Goal: Navigation & Orientation: Find specific page/section

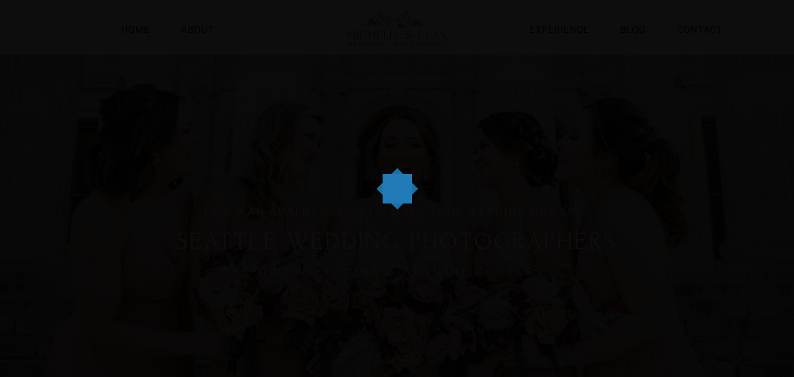
drag, startPoint x: 397, startPoint y: 186, endPoint x: 400, endPoint y: 223, distance: 37.7
click at [400, 88] on body "Close Home About Experience Blog Contact Home About Experience Blog Contact Hom…" at bounding box center [397, 44] width 794 height 88
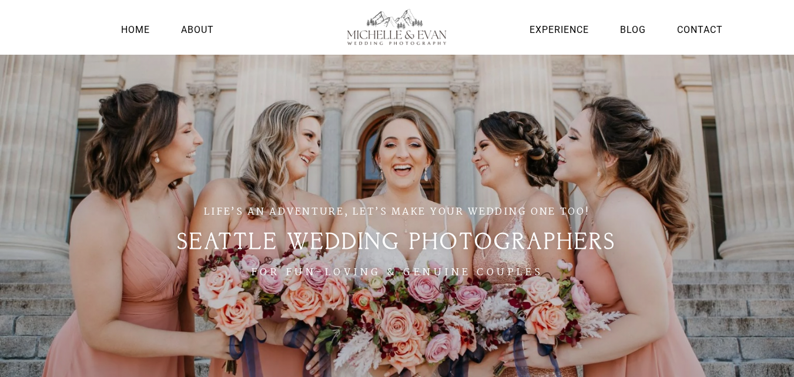
click at [234, 95] on div "LIFE’S AN ADVENTURE, LET’S MAKE YOUR WEDDING ONE TOO! SEATTLE WEDDING PHOTOGRAP…" at bounding box center [397, 242] width 794 height 377
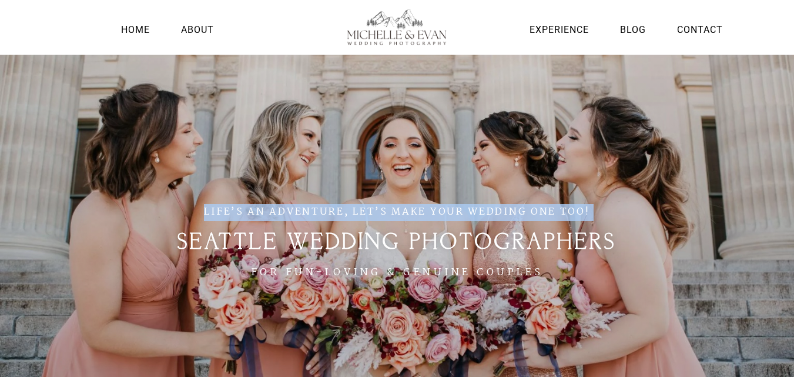
click at [234, 95] on div "LIFE’S AN ADVENTURE, LET’S MAKE YOUR WEDDING ONE TOO! SEATTLE WEDDING PHOTOGRAP…" at bounding box center [397, 242] width 794 height 377
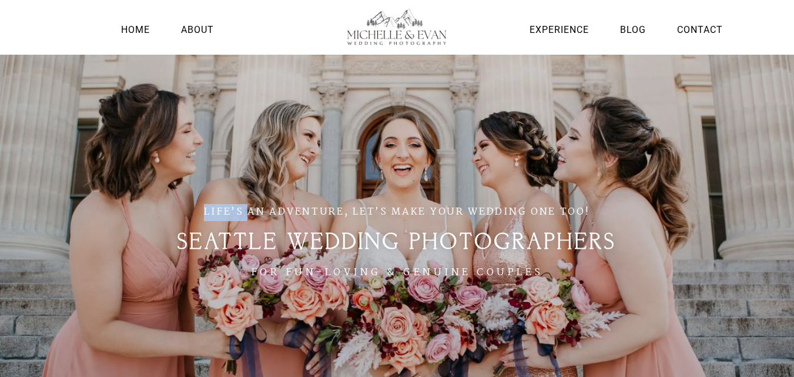
click at [234, 95] on div "LIFE’S AN ADVENTURE, LET’S MAKE YOUR WEDDING ONE TOO! SEATTLE WEDDING PHOTOGRAP…" at bounding box center [397, 242] width 794 height 377
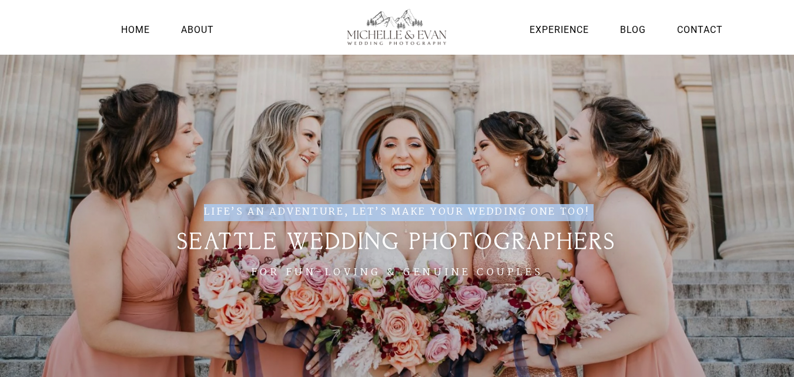
click at [234, 95] on div "LIFE’S AN ADVENTURE, LET’S MAKE YOUR WEDDING ONE TOO! SEATTLE WEDDING PHOTOGRAP…" at bounding box center [397, 242] width 794 height 377
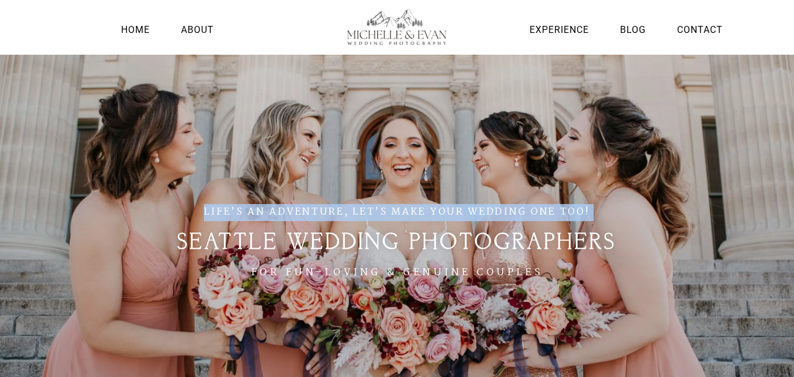
click at [234, 95] on div "LIFE’S AN ADVENTURE, LET’S MAKE YOUR WEDDING ONE TOO! SEATTLE WEDDING PHOTOGRAP…" at bounding box center [397, 242] width 794 height 377
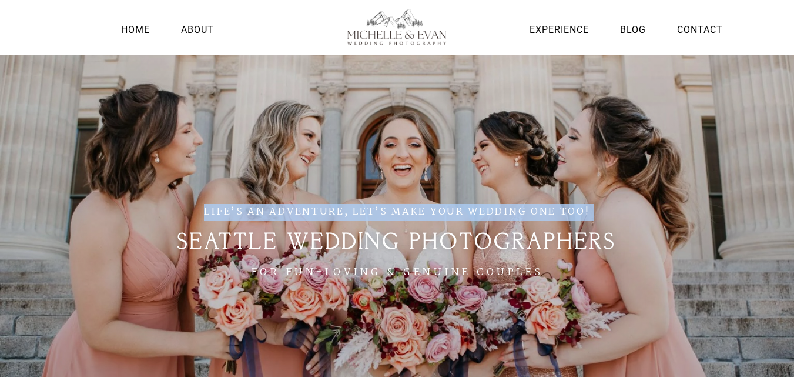
click at [234, 95] on div "LIFE’S AN ADVENTURE, LET’S MAKE YOUR WEDDING ONE TOO! SEATTLE WEDDING PHOTOGRAP…" at bounding box center [397, 242] width 794 height 377
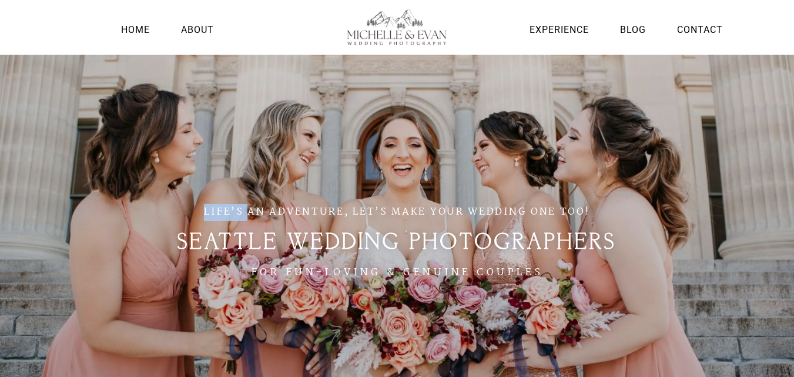
click at [234, 95] on div "LIFE’S AN ADVENTURE, LET’S MAKE YOUR WEDDING ONE TOO! SEATTLE WEDDING PHOTOGRAP…" at bounding box center [397, 242] width 794 height 377
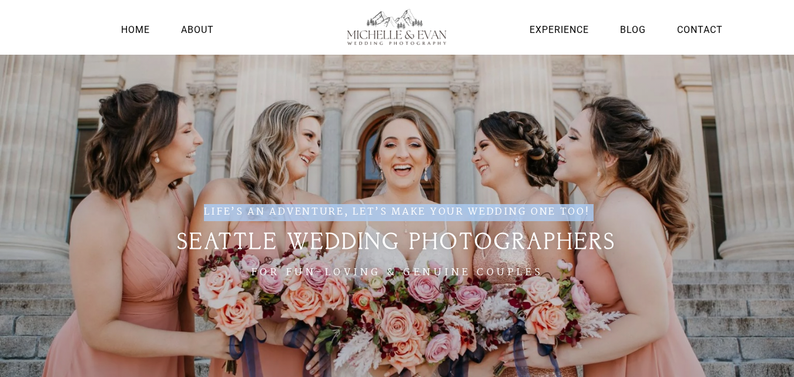
click at [234, 95] on div "LIFE’S AN ADVENTURE, LET’S MAKE YOUR WEDDING ONE TOO! SEATTLE WEDDING PHOTOGRAP…" at bounding box center [397, 242] width 794 height 377
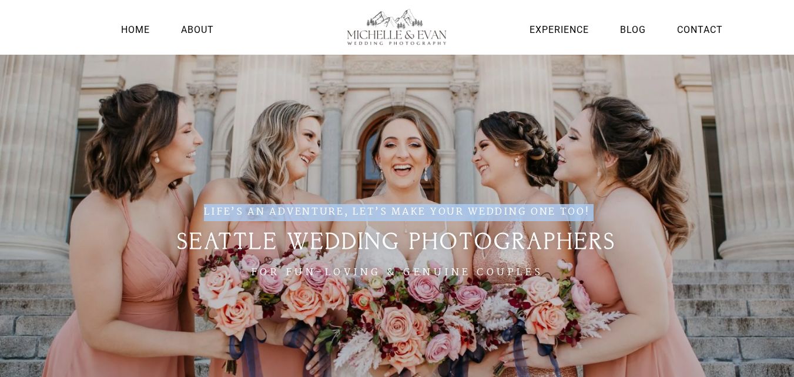
click at [234, 95] on div "LIFE’S AN ADVENTURE, LET’S MAKE YOUR WEDDING ONE TOO! SEATTLE WEDDING PHOTOGRAP…" at bounding box center [397, 242] width 794 height 377
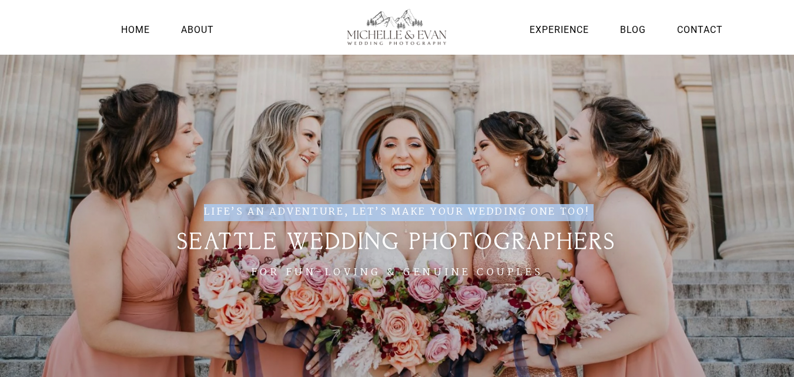
click at [234, 95] on div "LIFE’S AN ADVENTURE, LET’S MAKE YOUR WEDDING ONE TOO! SEATTLE WEDDING PHOTOGRAP…" at bounding box center [397, 242] width 794 height 377
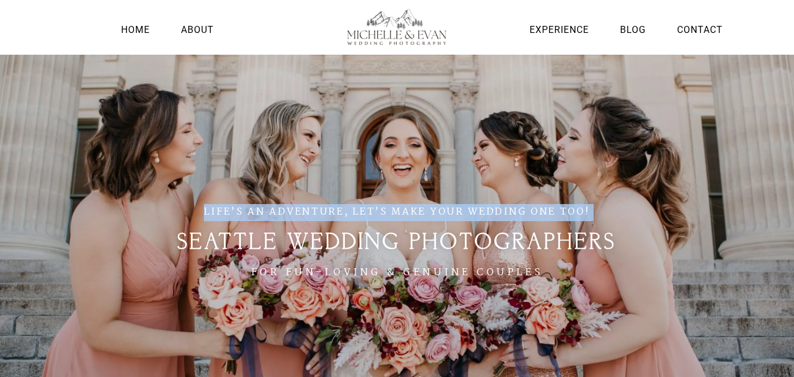
click at [234, 95] on div "LIFE’S AN ADVENTURE, LET’S MAKE YOUR WEDDING ONE TOO! SEATTLE WEDDING PHOTOGRAP…" at bounding box center [397, 242] width 794 height 377
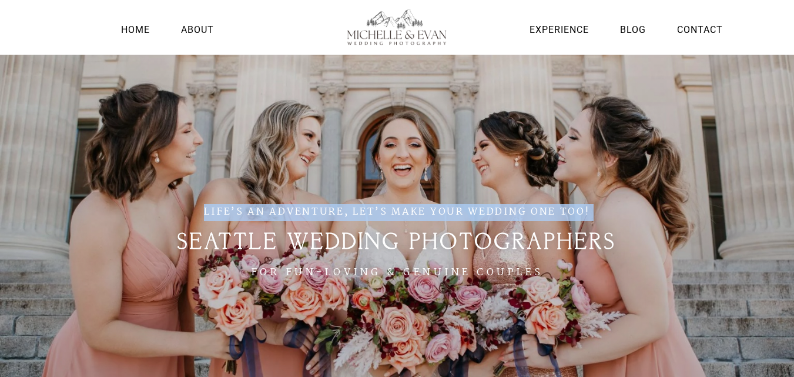
click at [234, 95] on div "LIFE’S AN ADVENTURE, LET’S MAKE YOUR WEDDING ONE TOO! SEATTLE WEDDING PHOTOGRAP…" at bounding box center [397, 242] width 794 height 377
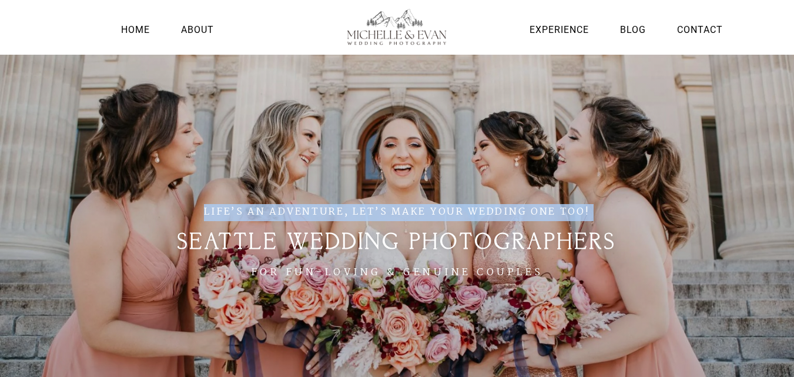
click at [234, 95] on div "LIFE’S AN ADVENTURE, LET’S MAKE YOUR WEDDING ONE TOO! SEATTLE WEDDING PHOTOGRAP…" at bounding box center [397, 242] width 794 height 377
click at [334, 81] on div "LIFE’S AN ADVENTURE, LET’S MAKE YOUR WEDDING ONE TOO! SEATTLE WEDDING PHOTOGRAP…" at bounding box center [397, 242] width 794 height 377
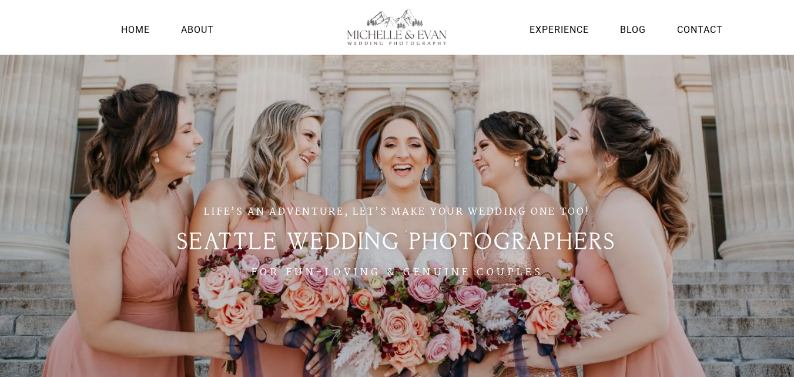
click at [297, 89] on div "LIFE’S AN ADVENTURE, LET’S MAKE YOUR WEDDING ONE TOO! SEATTLE WEDDING PHOTOGRAP…" at bounding box center [397, 242] width 794 height 377
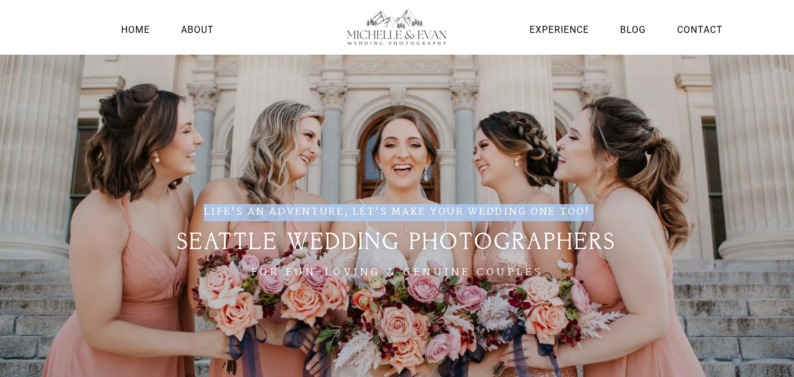
click at [297, 89] on div "LIFE’S AN ADVENTURE, LET’S MAKE YOUR WEDDING ONE TOO! SEATTLE WEDDING PHOTOGRAP…" at bounding box center [397, 242] width 794 height 377
click at [300, 78] on div "LIFE’S AN ADVENTURE, LET’S MAKE YOUR WEDDING ONE TOO! SEATTLE WEDDING PHOTOGRAP…" at bounding box center [397, 242] width 794 height 377
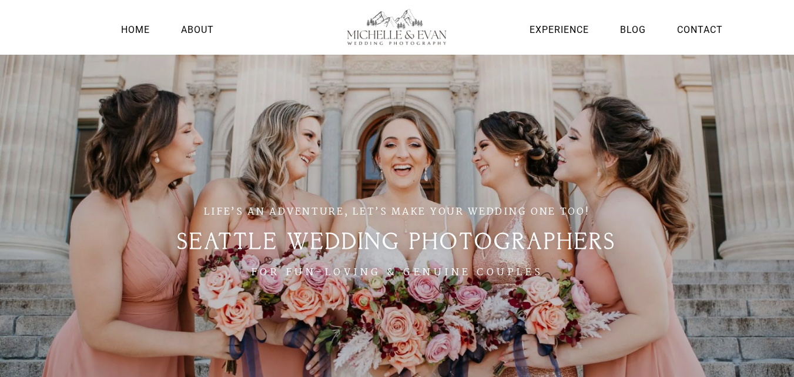
click at [355, 105] on div "LIFE’S AN ADVENTURE, LET’S MAKE YOUR WEDDING ONE TOO! SEATTLE WEDDING PHOTOGRAP…" at bounding box center [397, 242] width 794 height 377
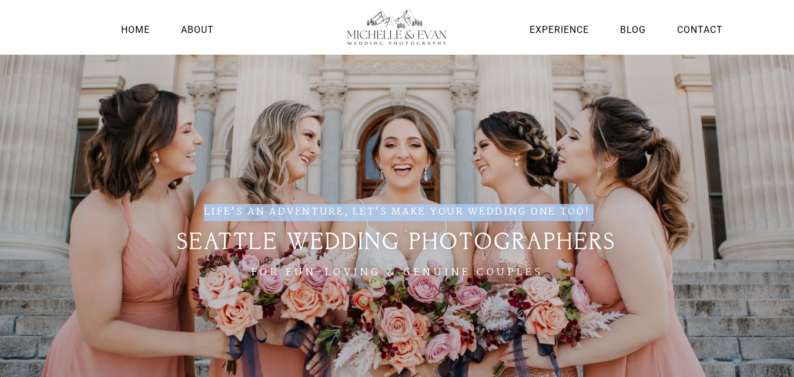
click at [355, 105] on div "LIFE’S AN ADVENTURE, LET’S MAKE YOUR WEDDING ONE TOO! SEATTLE WEDDING PHOTOGRAP…" at bounding box center [397, 242] width 794 height 377
click at [404, 93] on div "LIFE’S AN ADVENTURE, LET’S MAKE YOUR WEDDING ONE TOO! SEATTLE WEDDING PHOTOGRAP…" at bounding box center [397, 242] width 794 height 377
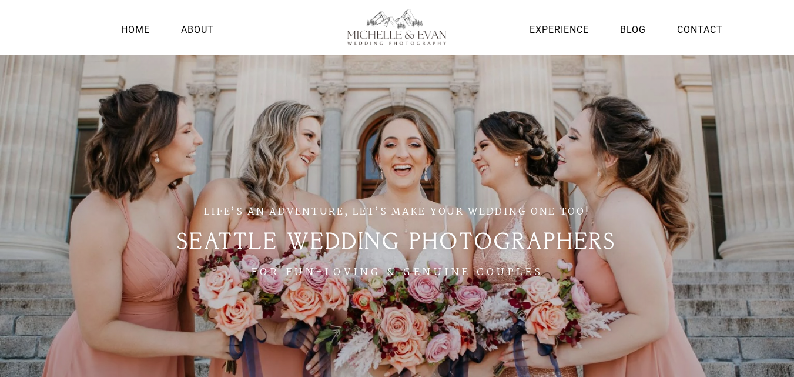
click at [351, 91] on div "LIFE’S AN ADVENTURE, LET’S MAKE YOUR WEDDING ONE TOO! SEATTLE WEDDING PHOTOGRAP…" at bounding box center [397, 242] width 794 height 377
click at [392, 126] on div "LIFE’S AN ADVENTURE, LET’S MAKE YOUR WEDDING ONE TOO! SEATTLE WEDDING PHOTOGRAP…" at bounding box center [397, 242] width 794 height 377
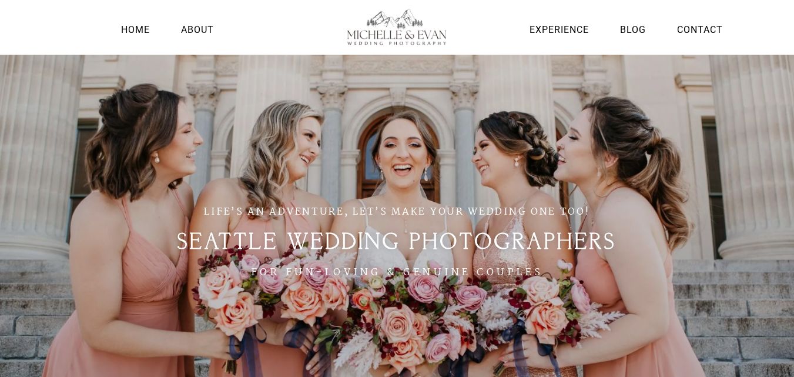
click at [402, 119] on div "LIFE’S AN ADVENTURE, LET’S MAKE YOUR WEDDING ONE TOO! SEATTLE WEDDING PHOTOGRAP…" at bounding box center [397, 242] width 794 height 377
click at [548, 313] on div "LIFE’S AN ADVENTURE, LET’S MAKE YOUR WEDDING ONE TOO! SEATTLE WEDDING PHOTOGRAP…" at bounding box center [397, 242] width 794 height 377
click at [395, 146] on div "LIFE’S AN ADVENTURE, LET’S MAKE YOUR WEDDING ONE TOO! SEATTLE WEDDING PHOTOGRAP…" at bounding box center [397, 242] width 794 height 377
